Goal: Task Accomplishment & Management: Check status

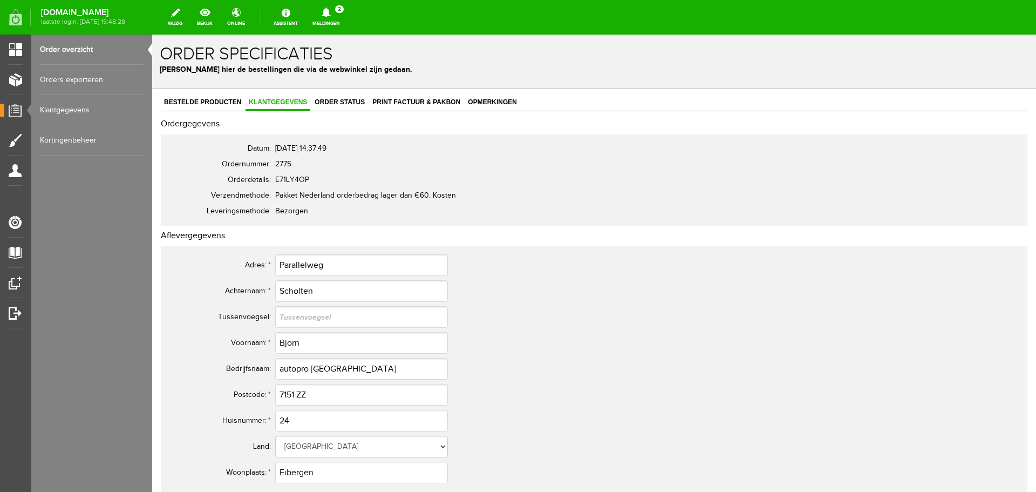
scroll to position [486, 0]
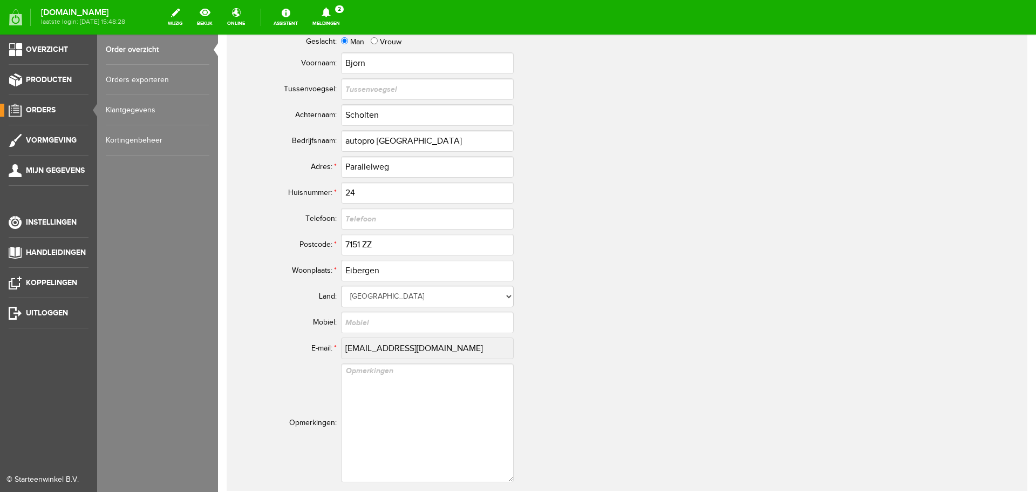
click at [38, 108] on span "Orders" at bounding box center [41, 109] width 30 height 9
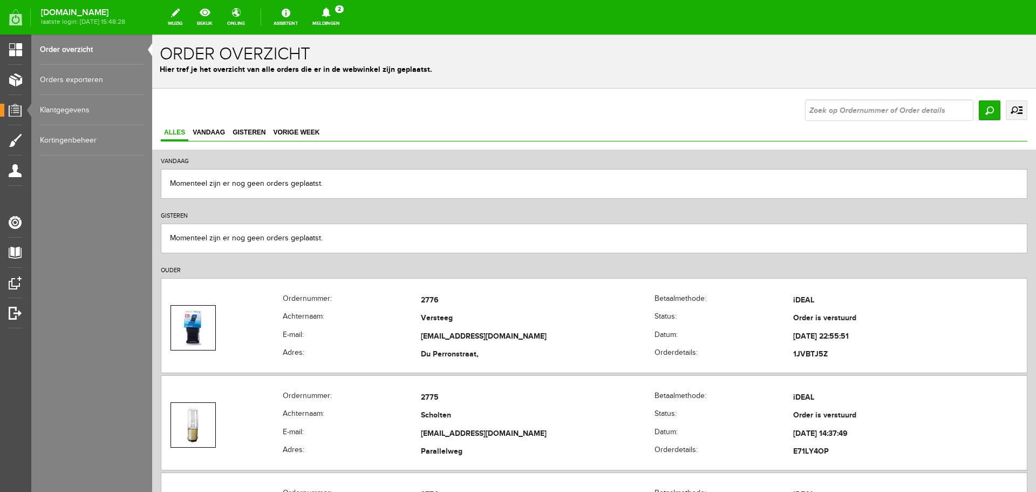
click at [346, 19] on link "Meldingen 2 Nieuwe orders Er is een nieuwe order( #2776 ) geplaatst door [PERSO…" at bounding box center [326, 17] width 40 height 24
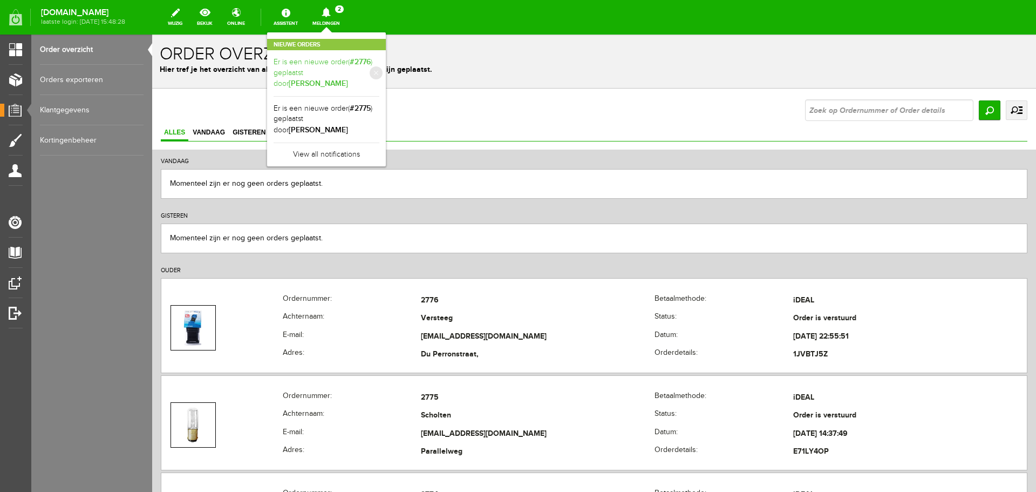
click at [364, 66] on link "Er is een nieuwe order( #2776 ) geplaatst door [PERSON_NAME]" at bounding box center [327, 73] width 106 height 33
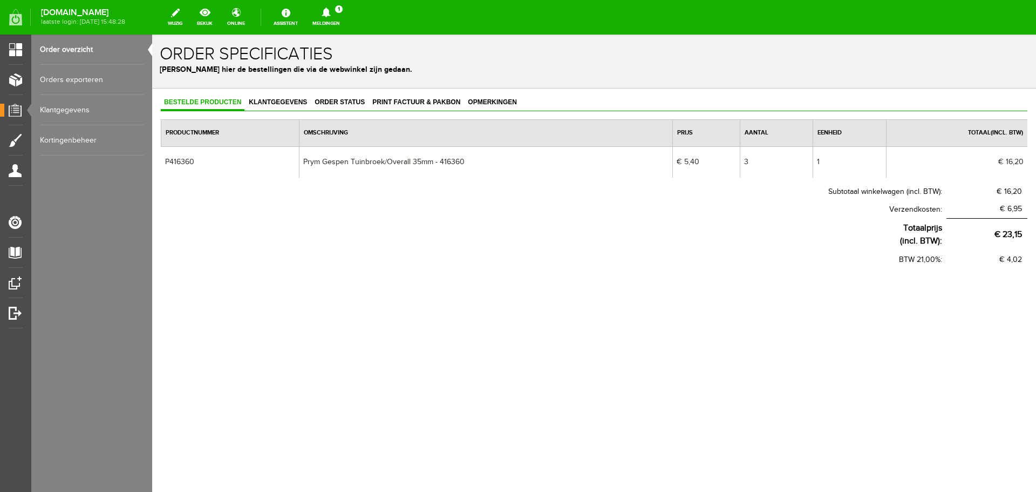
click at [346, 18] on link "Meldingen 1 Nieuwe orders Er is een nieuwe order( #2775 ) geplaatst door [PERSO…" at bounding box center [326, 17] width 40 height 24
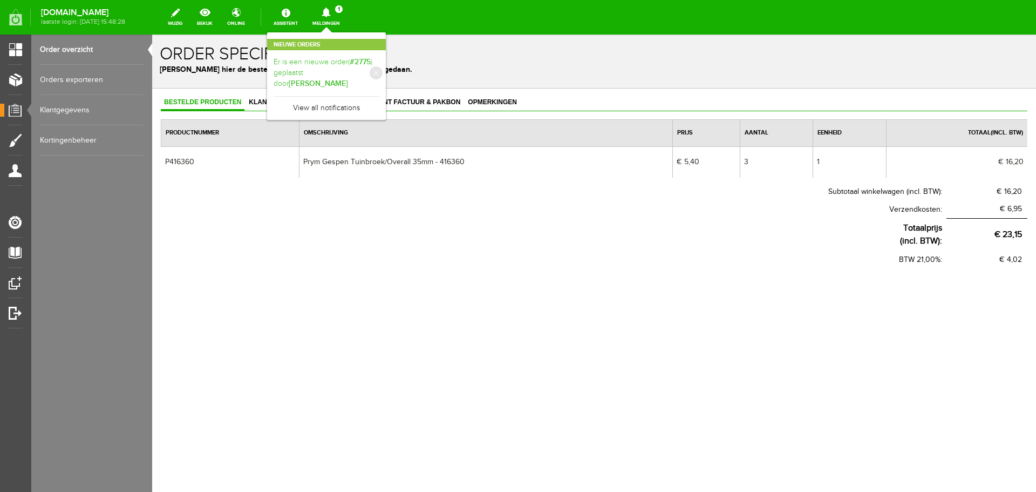
click at [356, 68] on link "Er is een nieuwe order( #2775 ) geplaatst door [PERSON_NAME]" at bounding box center [327, 73] width 106 height 33
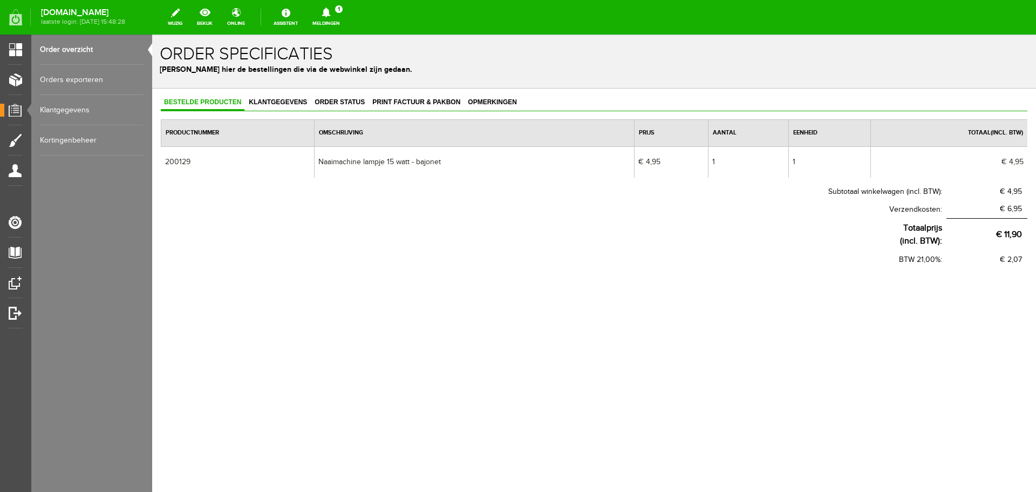
click at [52, 44] on link "Order overzicht" at bounding box center [92, 50] width 104 height 30
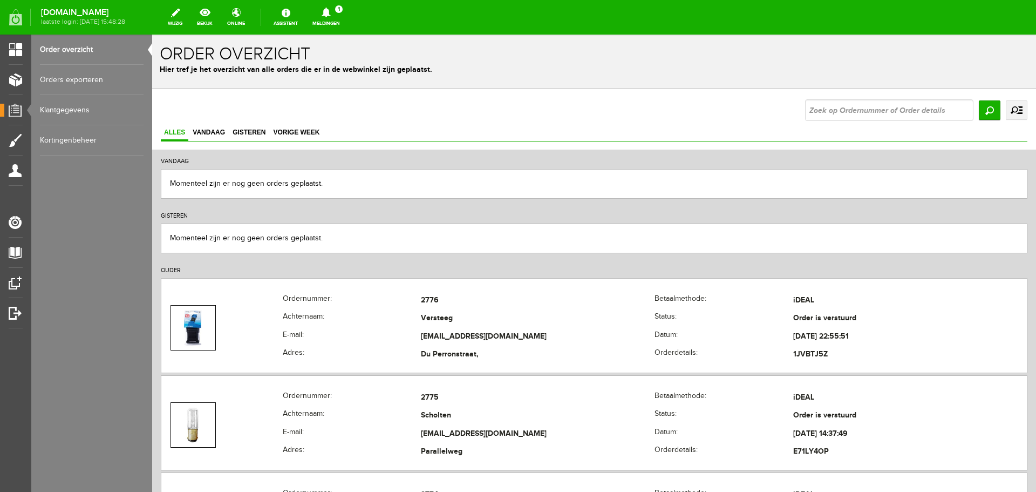
click at [346, 18] on link "Meldingen 1 Nieuwe orders Er is een nieuwe order( #2775 ) geplaatst door [PERSO…" at bounding box center [326, 17] width 40 height 24
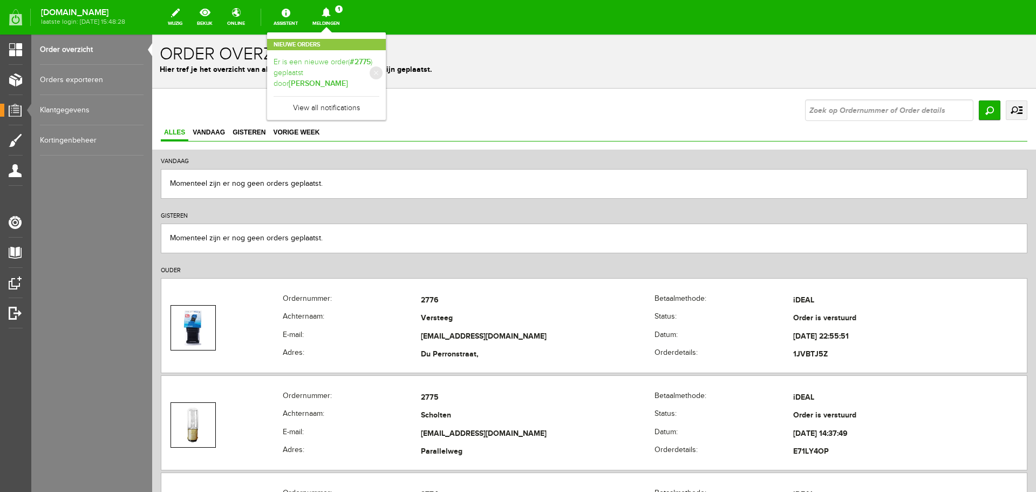
click at [370, 61] on link "Er is een nieuwe order( #2775 ) geplaatst door [PERSON_NAME]" at bounding box center [327, 73] width 106 height 33
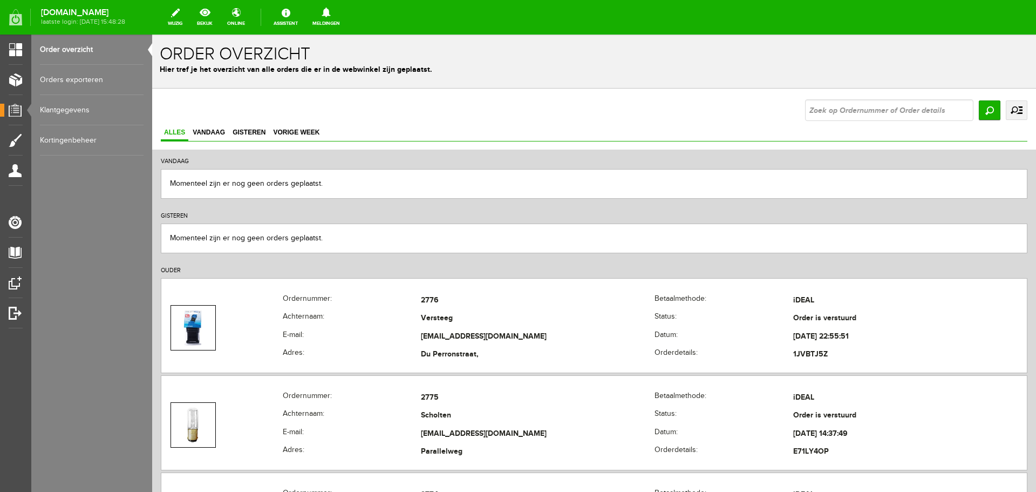
click at [64, 46] on link "Order overzicht" at bounding box center [92, 50] width 104 height 30
